Goal: Information Seeking & Learning: Learn about a topic

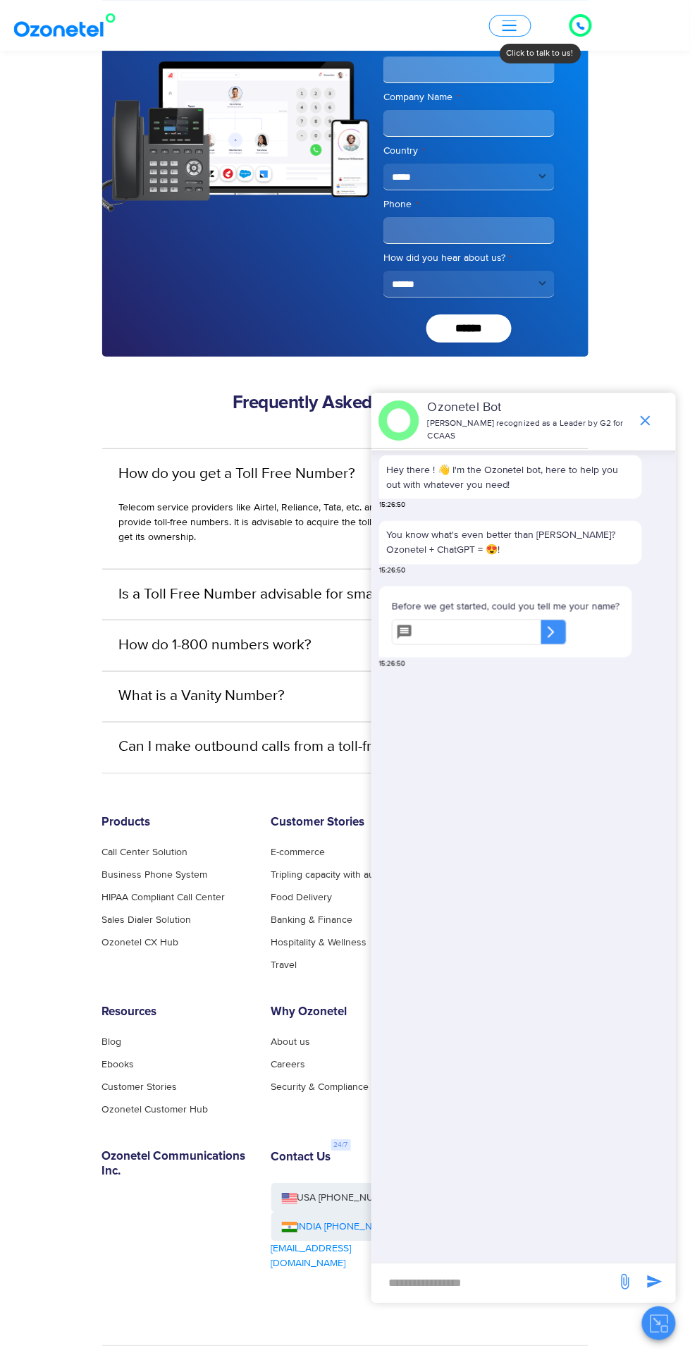
scroll to position [3834, 0]
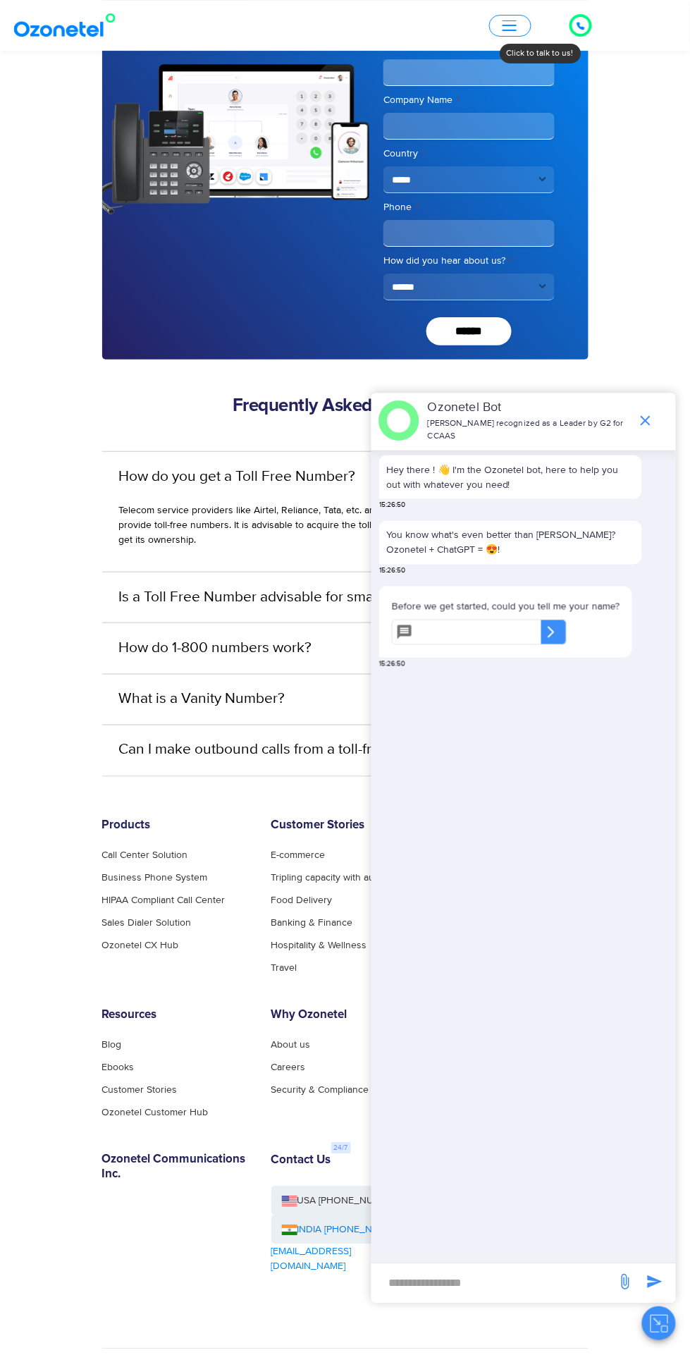
click at [646, 416] on icon "end chat or minimize" at bounding box center [646, 421] width 10 height 10
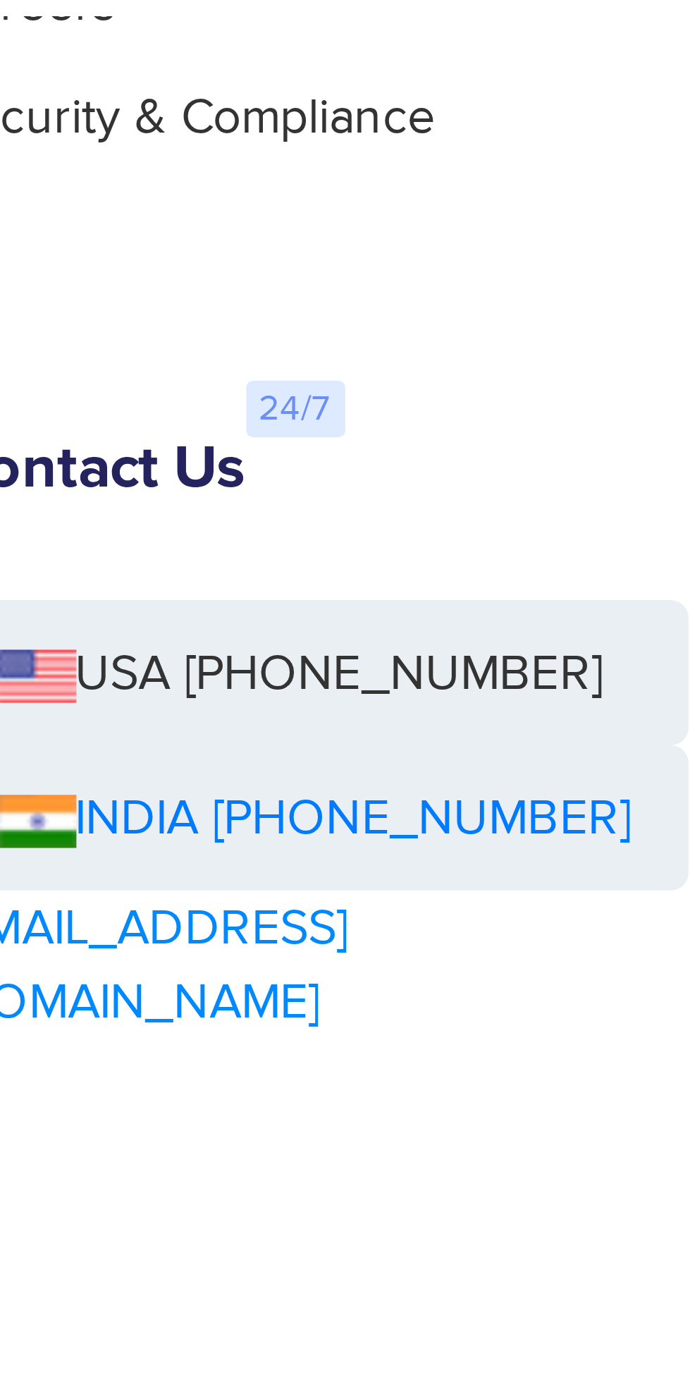
scroll to position [3815, 0]
